Goal: Communication & Community: Answer question/provide support

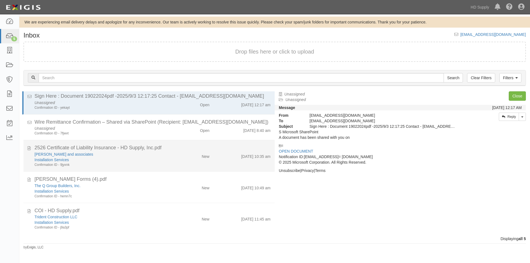
scroll to position [4, 0]
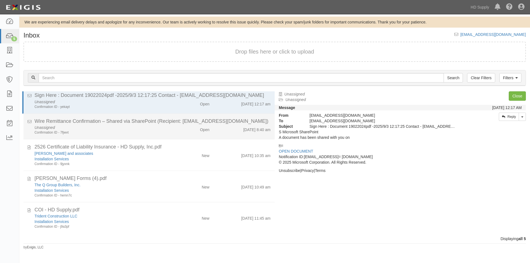
click at [166, 131] on div "Confirmation ID - 7fjwvt" at bounding box center [101, 132] width 134 height 5
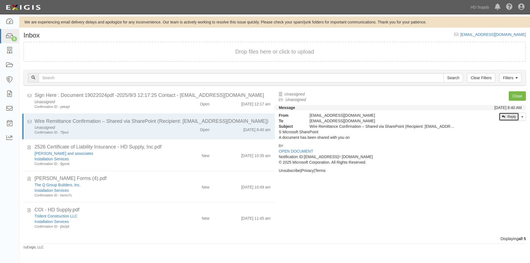
click at [502, 119] on link "Reply" at bounding box center [508, 117] width 20 height 8
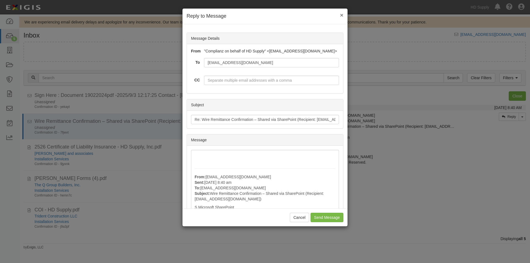
click at [341, 18] on span "×" at bounding box center [341, 15] width 3 height 6
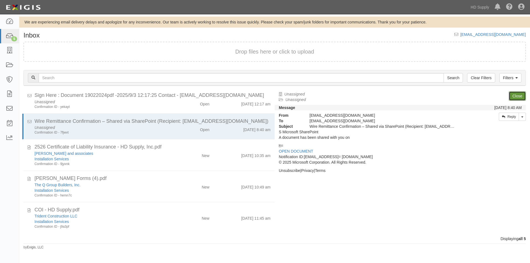
click at [515, 96] on link "Close" at bounding box center [516, 95] width 17 height 9
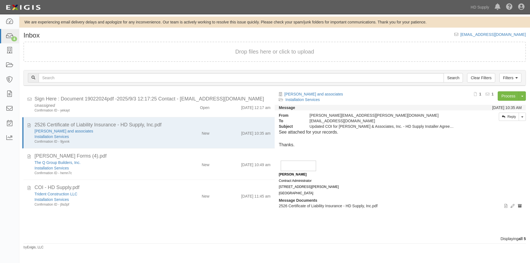
scroll to position [0, 0]
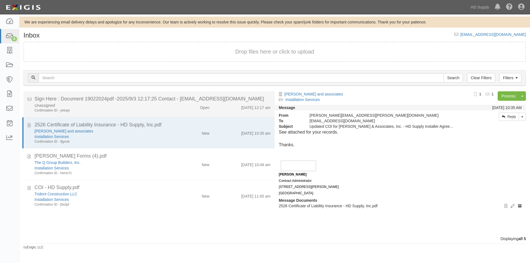
click at [173, 106] on div "Open" at bounding box center [193, 107] width 41 height 8
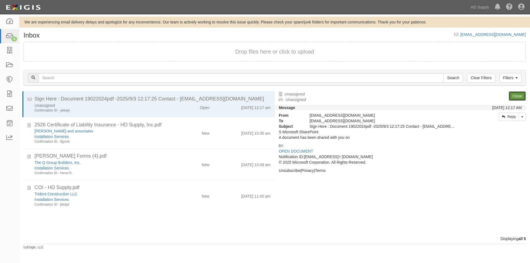
click at [515, 97] on link "Close" at bounding box center [516, 95] width 17 height 9
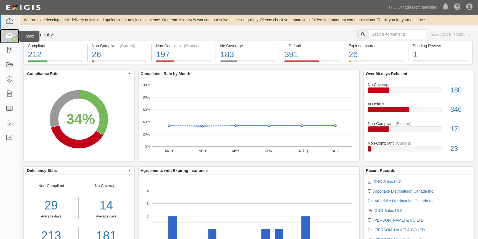
click at [11, 36] on icon at bounding box center [10, 36] width 8 height 6
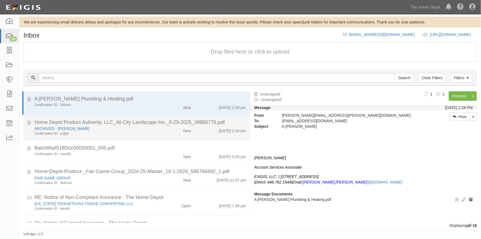
scroll to position [100, 0]
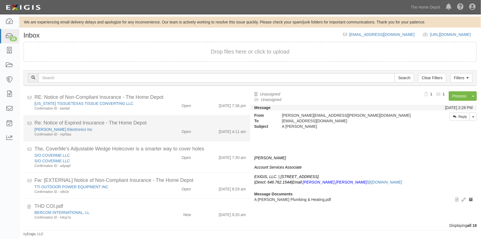
click at [142, 131] on div "[PERSON_NAME] Electronics Inc" at bounding box center [94, 130] width 120 height 6
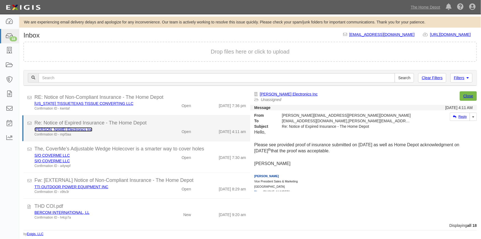
click at [61, 129] on link "[PERSON_NAME] Electronics Inc" at bounding box center [63, 129] width 58 height 4
click at [141, 132] on div "Confirmation ID - mpf3aa" at bounding box center [94, 134] width 120 height 5
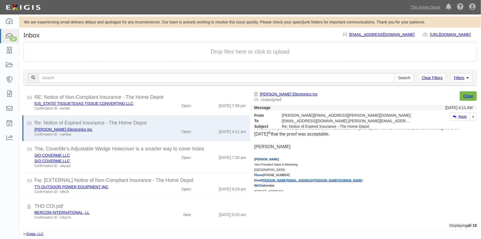
scroll to position [0, 0]
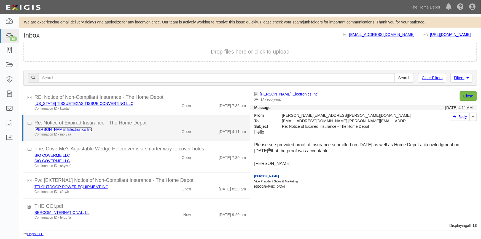
click at [53, 129] on link "[PERSON_NAME] Electronics Inc" at bounding box center [63, 129] width 58 height 4
click at [135, 129] on div "[PERSON_NAME] Electronics Inc" at bounding box center [94, 130] width 120 height 6
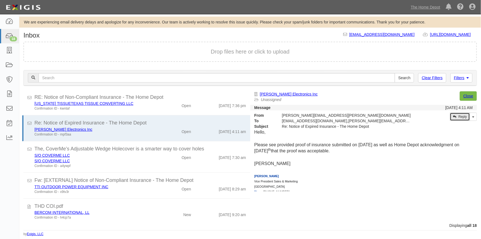
click at [456, 116] on link "Reply" at bounding box center [460, 117] width 20 height 8
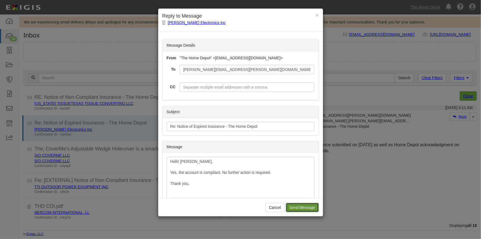
click at [306, 208] on input "Send Message" at bounding box center [302, 207] width 33 height 9
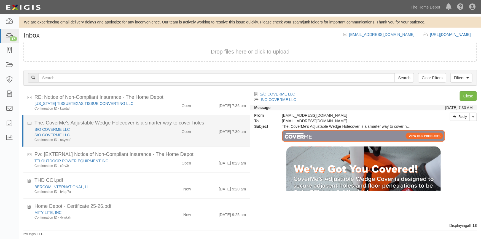
click at [161, 138] on div "S/O COVERME LLC S/O COVERME LLC Confirmation ID - a4ywpf Open 9/3/25 7:30 am" at bounding box center [140, 135] width 220 height 16
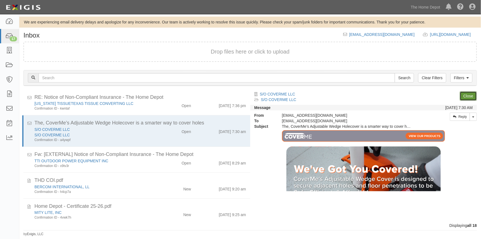
click at [465, 97] on link "Close" at bounding box center [468, 95] width 17 height 9
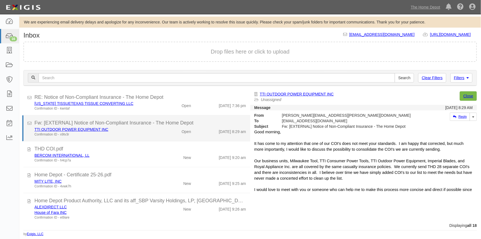
click at [151, 137] on li "Fw: [EXTERNAL] Notice of Non-Compliant Insurance - The Home Depot TTI OUTDOOR P…" at bounding box center [136, 128] width 228 height 26
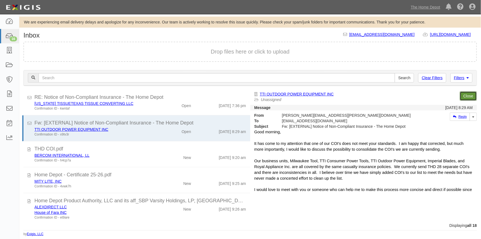
click at [471, 94] on link "Close" at bounding box center [468, 95] width 17 height 9
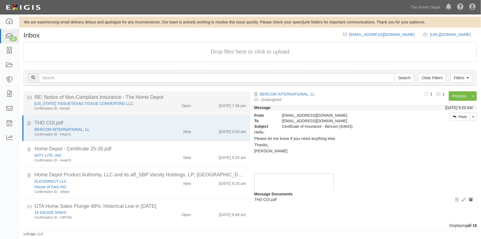
click at [185, 105] on div "Open" at bounding box center [186, 105] width 9 height 8
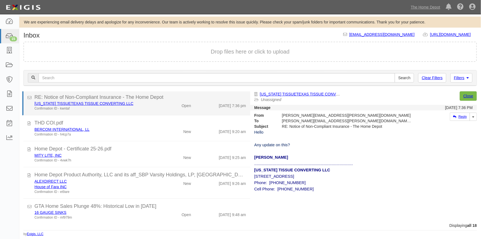
click at [62, 106] on div "Confirmation ID - kwntaf" at bounding box center [94, 108] width 120 height 5
click at [64, 103] on link "TEXAS TISSUETEXAS TISSUE CONVERTING LLC" at bounding box center [83, 103] width 99 height 4
click at [135, 107] on div "Confirmation ID - kwntaf" at bounding box center [94, 108] width 120 height 5
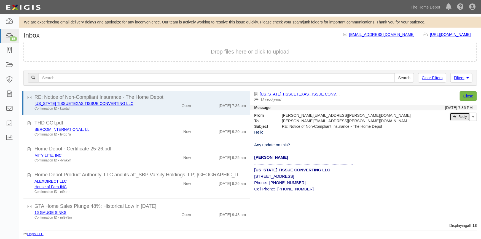
click at [457, 118] on link "Reply" at bounding box center [460, 117] width 20 height 8
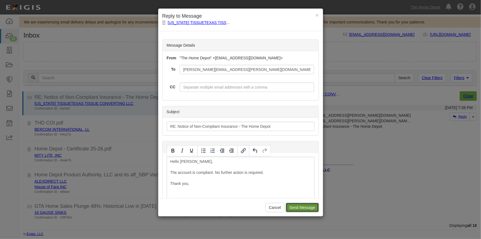
click at [292, 207] on input "Send Message" at bounding box center [302, 207] width 33 height 9
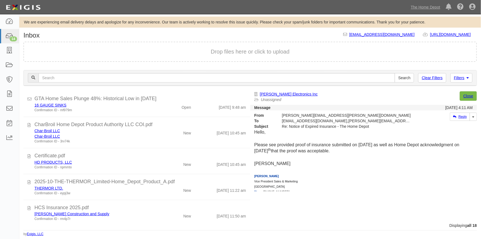
scroll to position [178, 0]
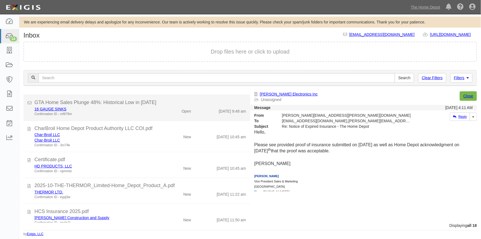
click at [150, 109] on div "16 GAUGE SINKS" at bounding box center [94, 109] width 120 height 6
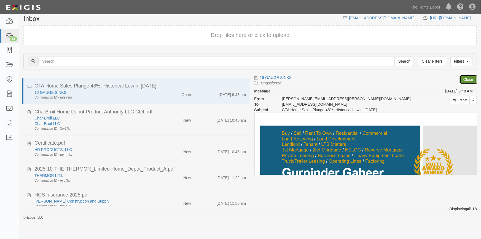
click at [467, 80] on link "Close" at bounding box center [468, 79] width 17 height 9
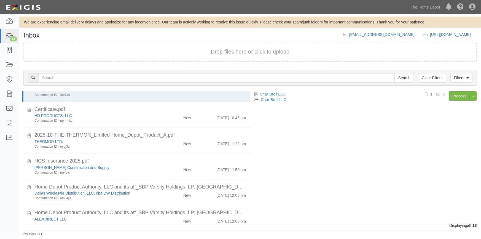
scroll to position [212, 0]
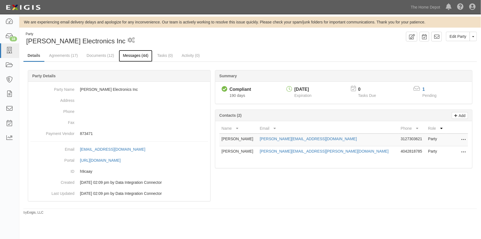
click at [135, 55] on link "Messages (44)" at bounding box center [136, 56] width 34 height 12
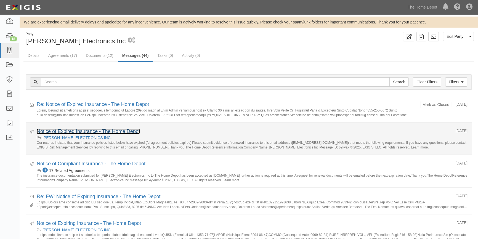
click at [84, 130] on link "Notice of Expired Insurance - The Home Depot" at bounding box center [88, 132] width 103 height 6
click at [92, 131] on link "Notice of Expired Insurance - The Home Depot" at bounding box center [88, 132] width 103 height 6
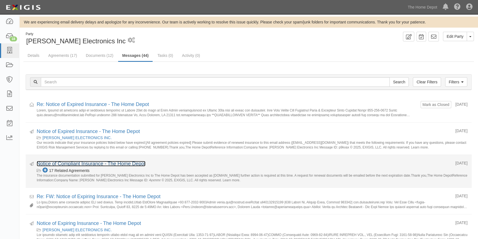
click at [73, 164] on link "Notice of Compliant Insurance - The Home Depot" at bounding box center [91, 164] width 109 height 6
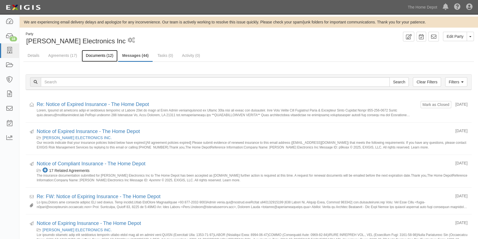
click at [102, 56] on link "Documents (12)" at bounding box center [100, 56] width 36 height 12
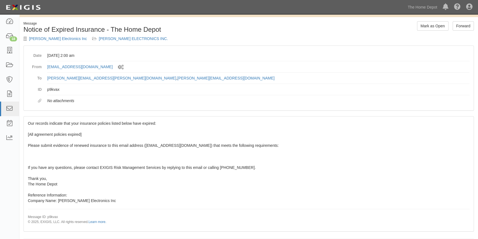
scroll to position [16, 0]
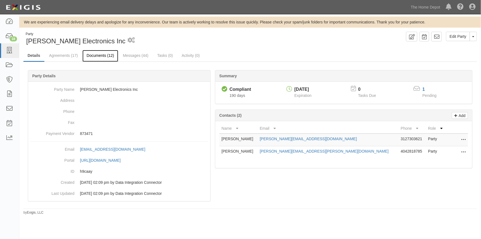
click at [94, 56] on link "Documents (12)" at bounding box center [100, 56] width 36 height 12
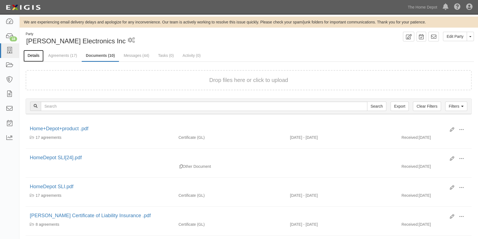
click at [34, 57] on link "Details" at bounding box center [33, 56] width 20 height 12
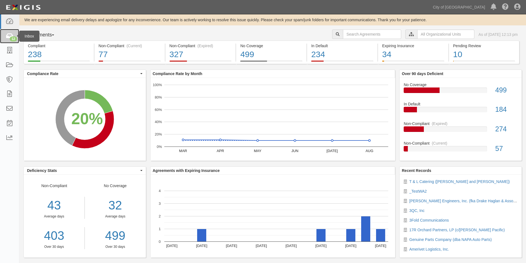
click at [13, 37] on div "12" at bounding box center [13, 38] width 7 height 5
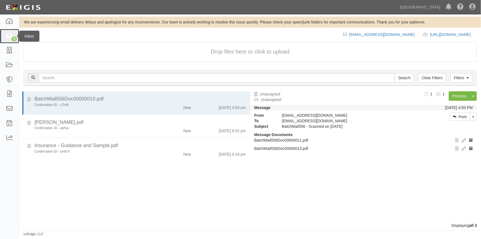
click at [9, 35] on icon at bounding box center [10, 36] width 8 height 6
click at [6, 50] on icon at bounding box center [10, 50] width 8 height 6
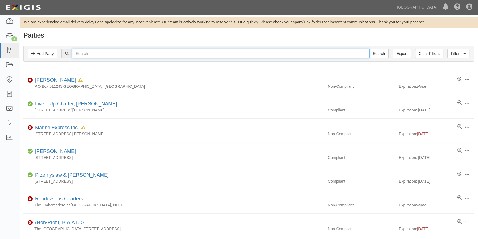
click at [86, 55] on input "text" at bounding box center [220, 53] width 297 height 9
type input "[PERSON_NAME]"
click at [369, 49] on input "Search" at bounding box center [378, 53] width 19 height 9
